Goal: Navigation & Orientation: Find specific page/section

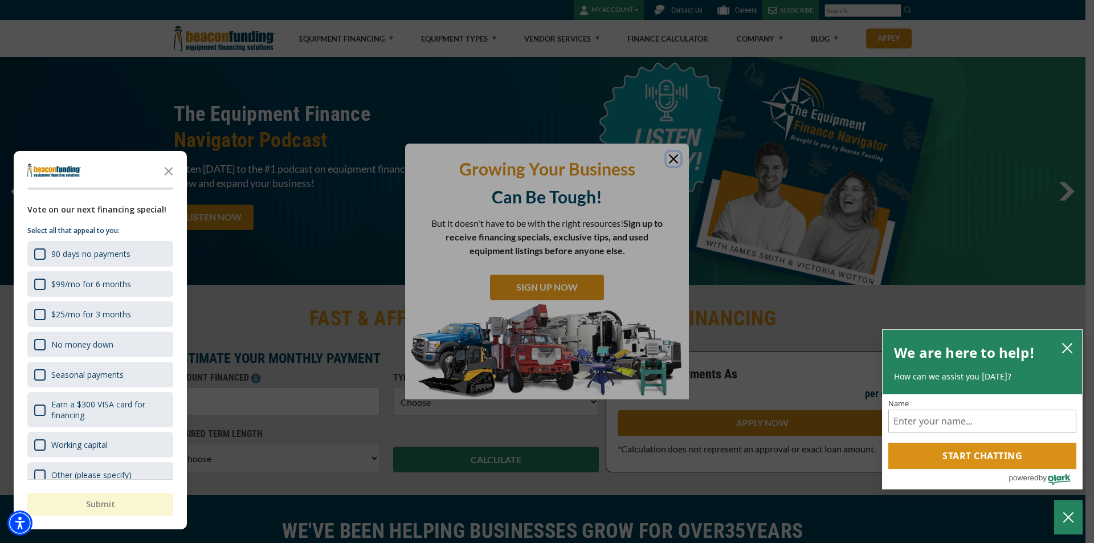
click at [408, 25] on div "button" at bounding box center [547, 271] width 1094 height 543
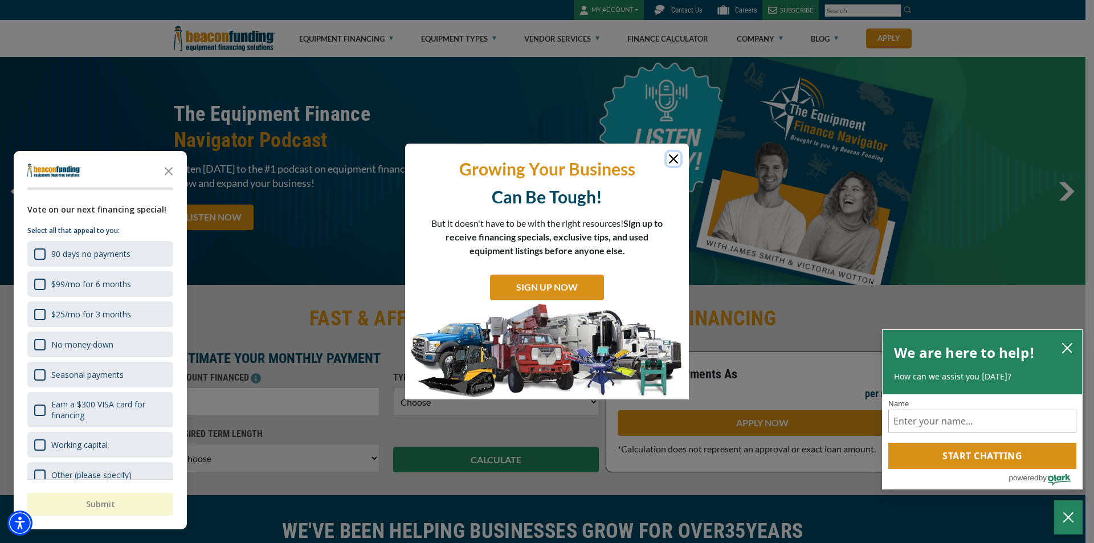
click at [673, 157] on button "Close" at bounding box center [674, 159] width 14 height 14
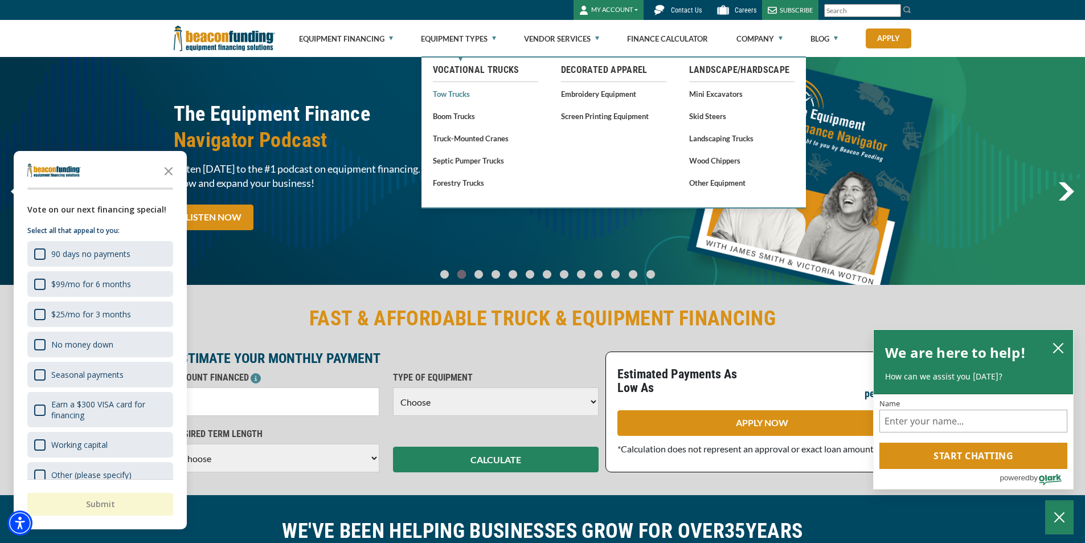
click at [442, 91] on link "Tow Trucks" at bounding box center [485, 94] width 105 height 14
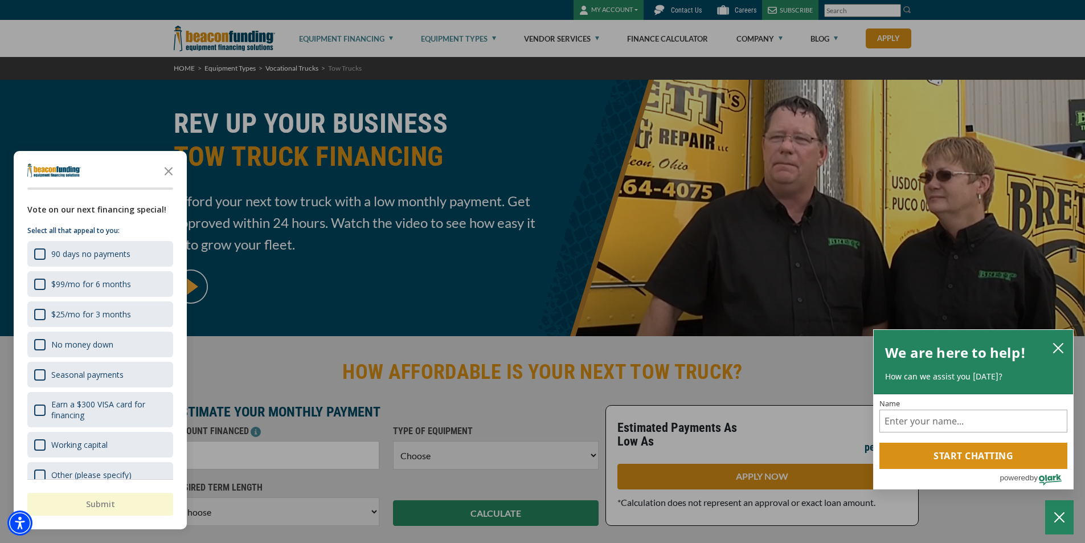
click at [382, 39] on div "button" at bounding box center [542, 271] width 1085 height 543
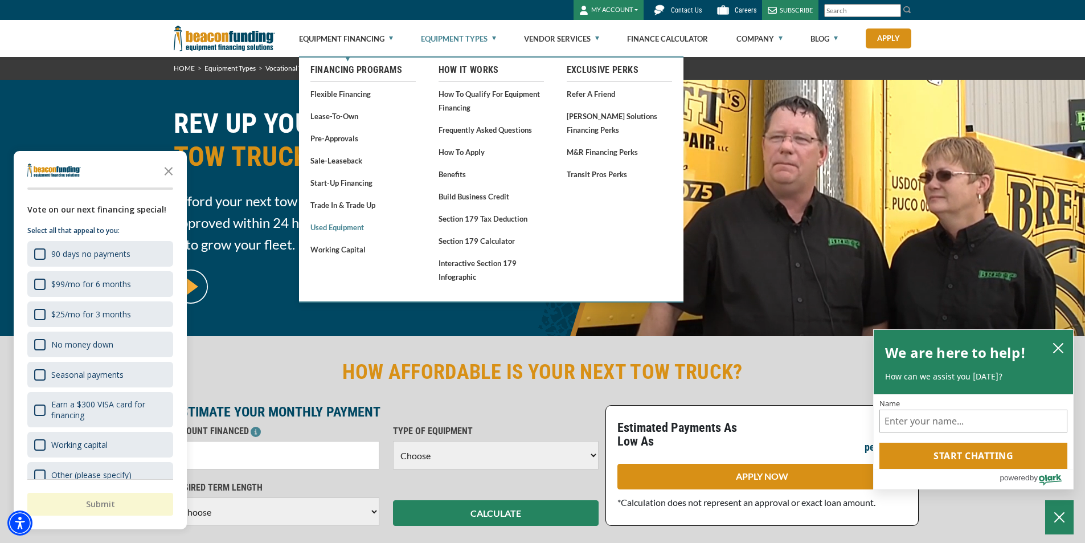
click at [344, 226] on link "Used Equipment" at bounding box center [363, 227] width 105 height 14
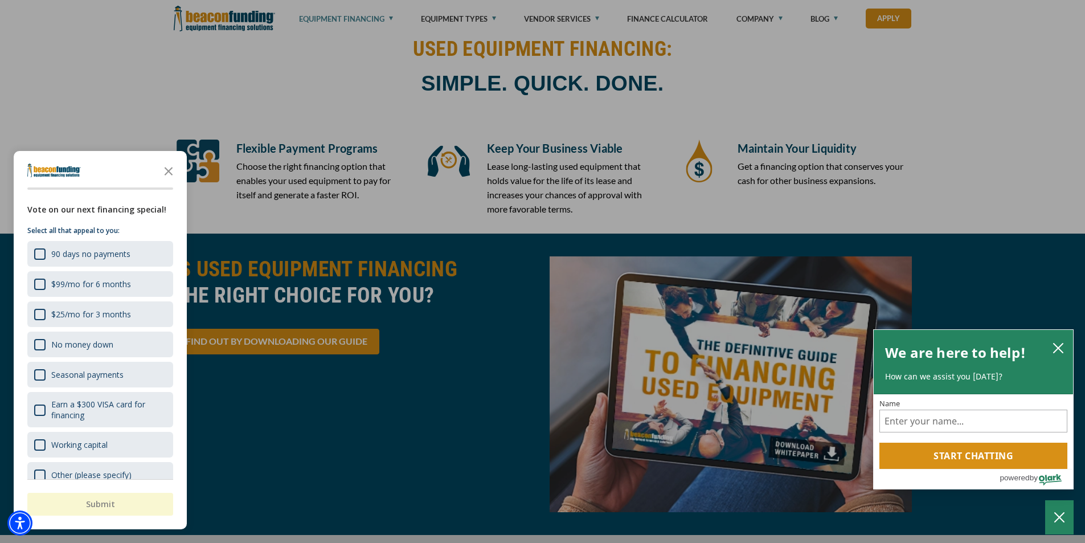
scroll to position [1595, 0]
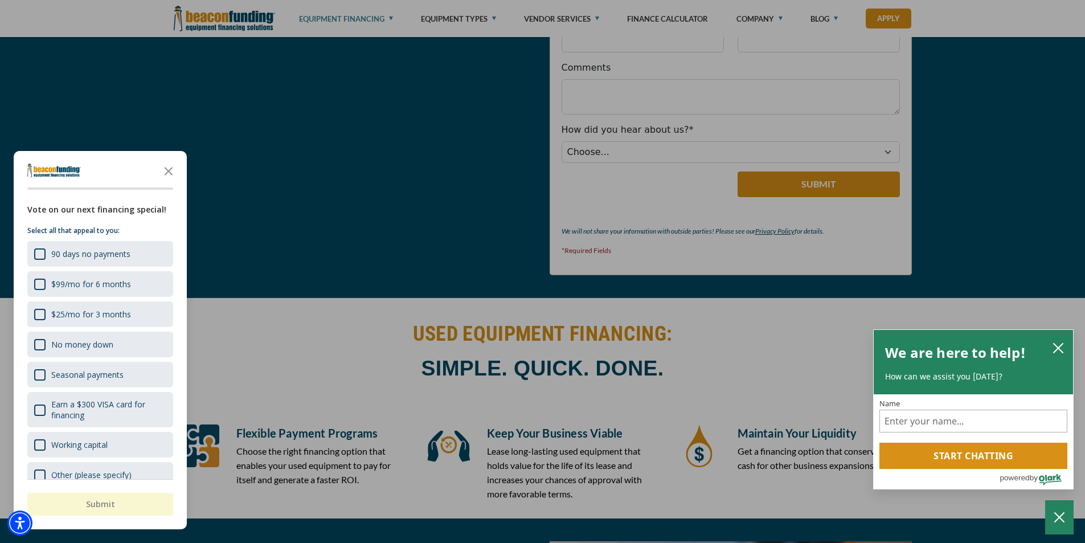
click at [252, 21] on div "button" at bounding box center [542, 271] width 1085 height 543
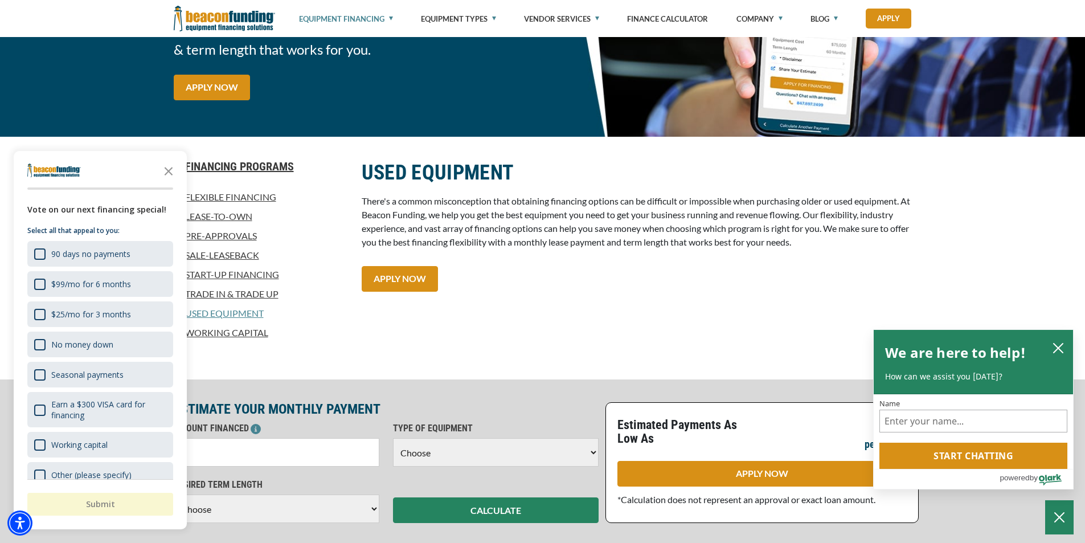
scroll to position [0, 0]
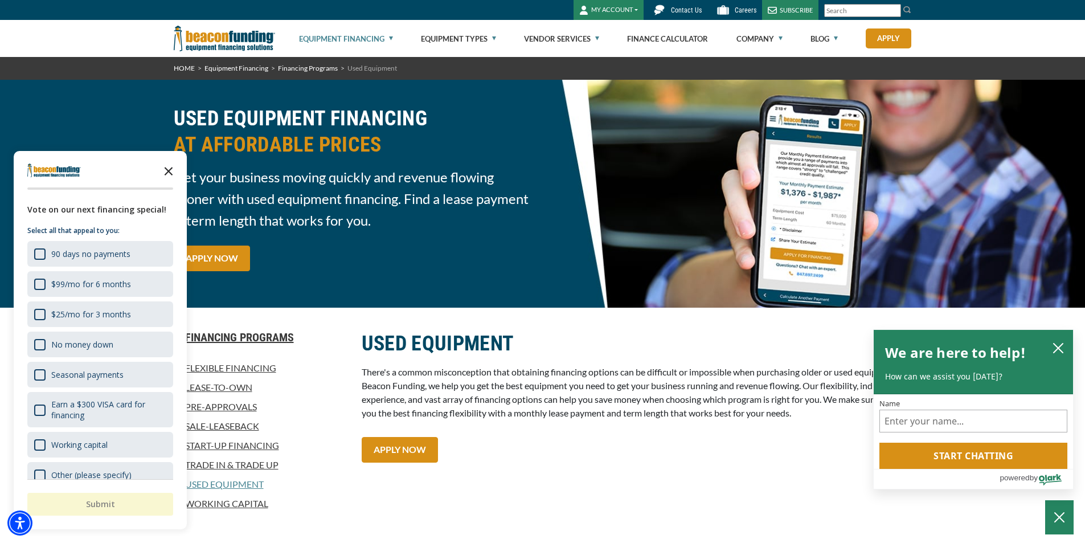
click at [167, 170] on polygon "Close the survey" at bounding box center [169, 171] width 9 height 9
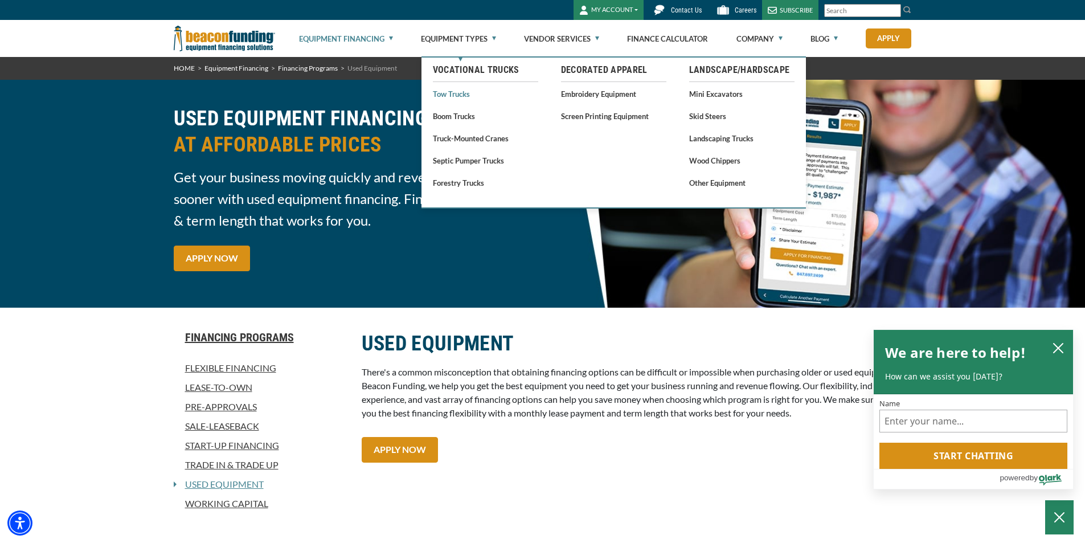
click at [458, 90] on link "Tow Trucks" at bounding box center [485, 94] width 105 height 14
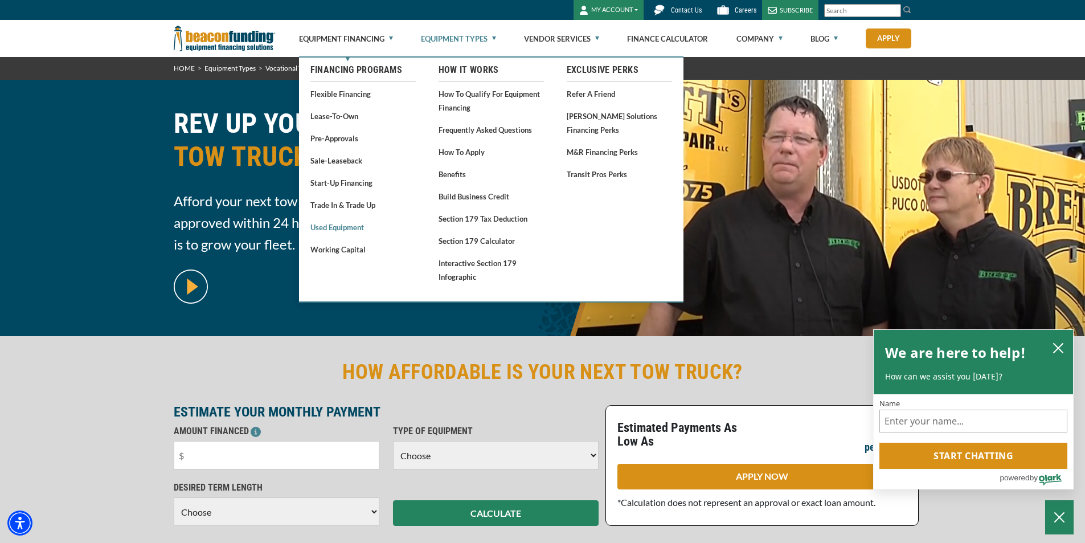
click at [333, 229] on link "Used Equipment" at bounding box center [363, 227] width 105 height 14
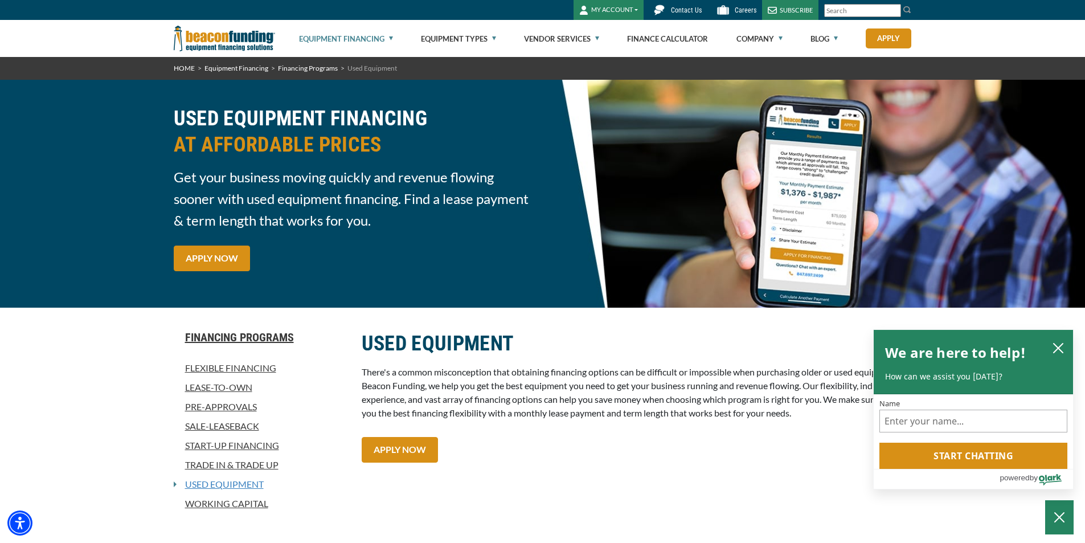
click at [214, 484] on link "Used Equipment" at bounding box center [220, 484] width 87 height 14
click at [199, 39] on img at bounding box center [224, 38] width 101 height 37
